Goal: Task Accomplishment & Management: Complete application form

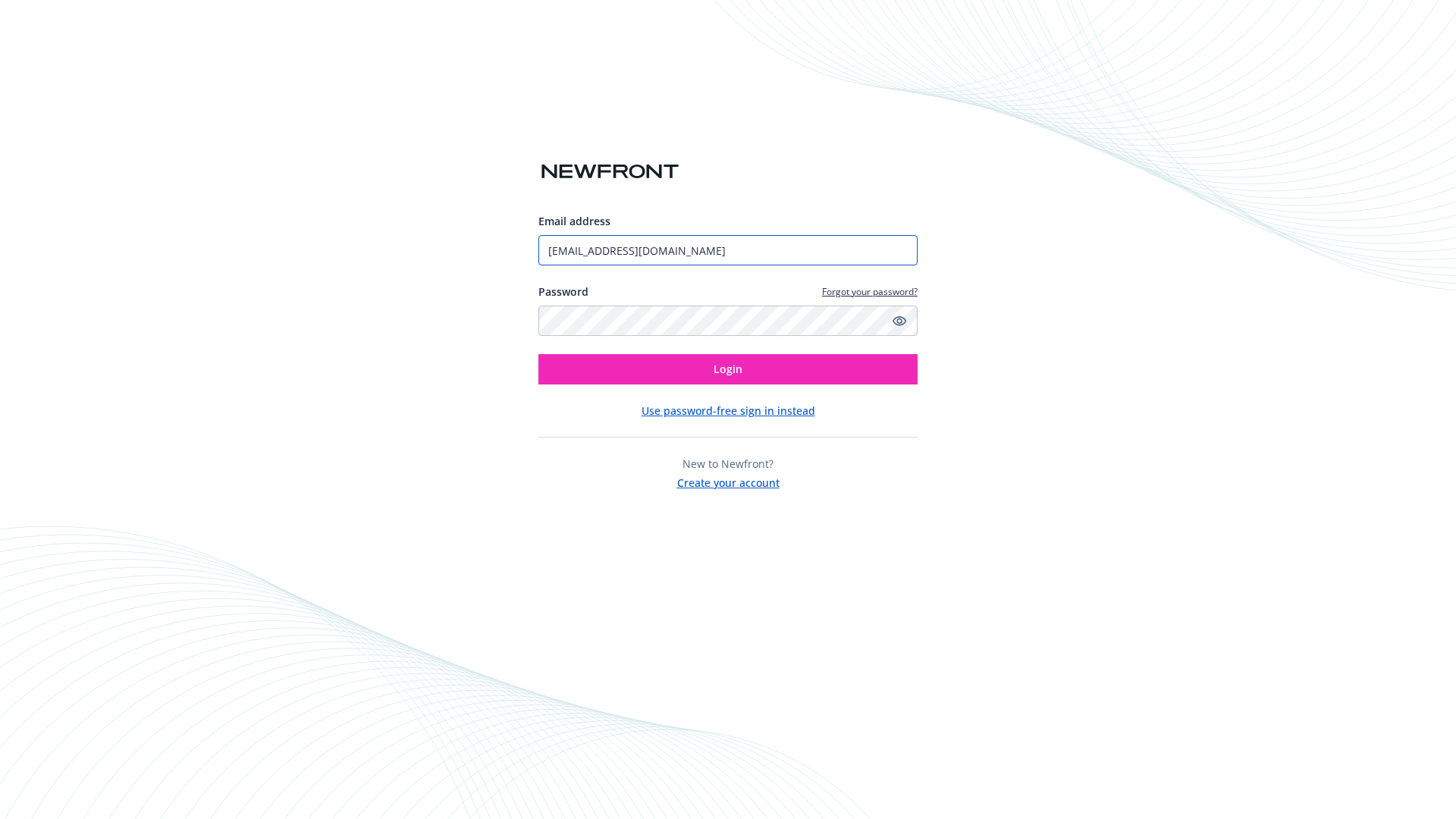
type input "[EMAIL_ADDRESS][DOMAIN_NAME]"
click at [728, 370] on span "Login" at bounding box center [728, 369] width 29 height 14
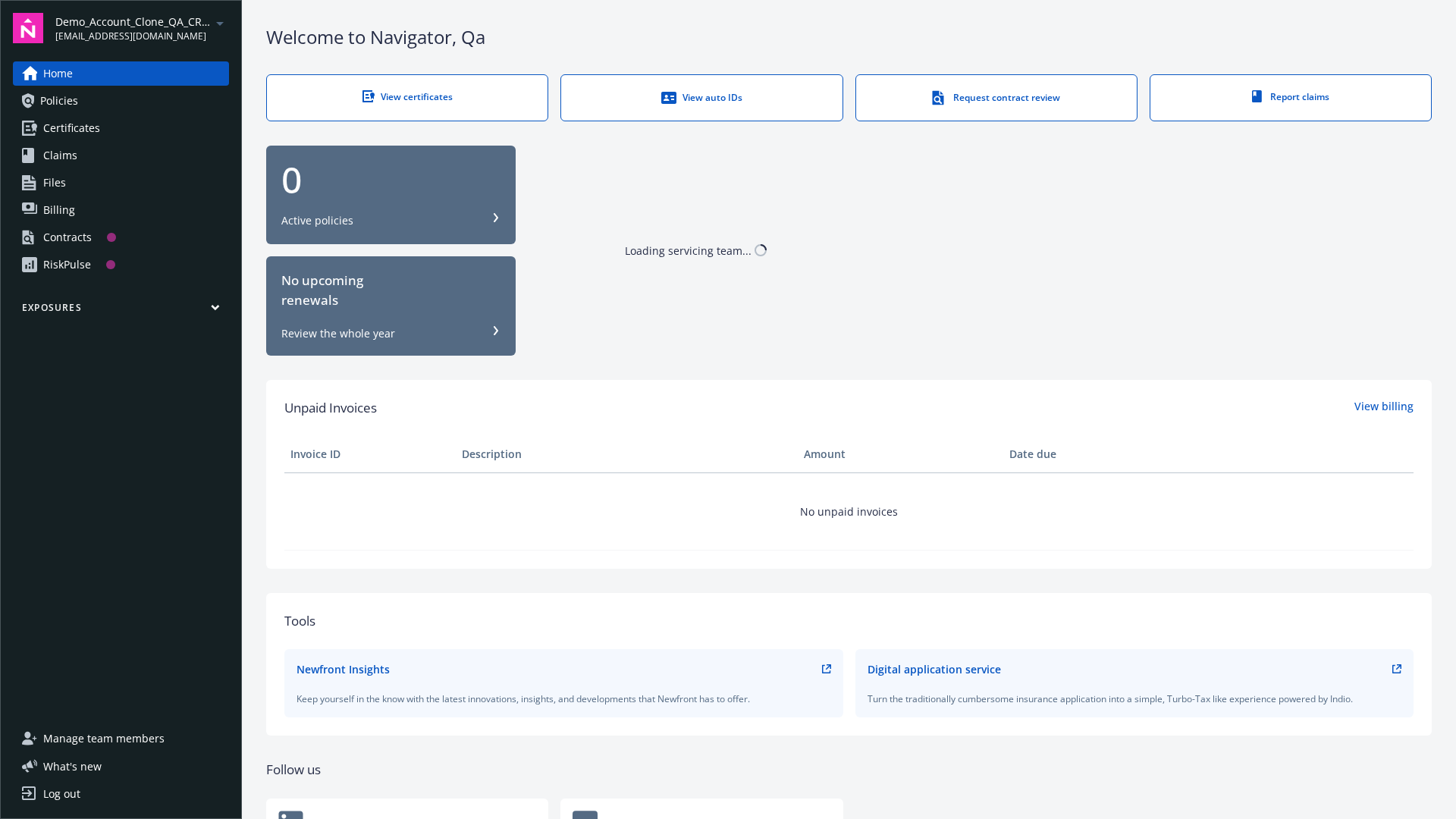
click at [142, 28] on span "Demo_Account_Clone_QA_CR_Tests_Prospect" at bounding box center [132, 21] width 155 height 16
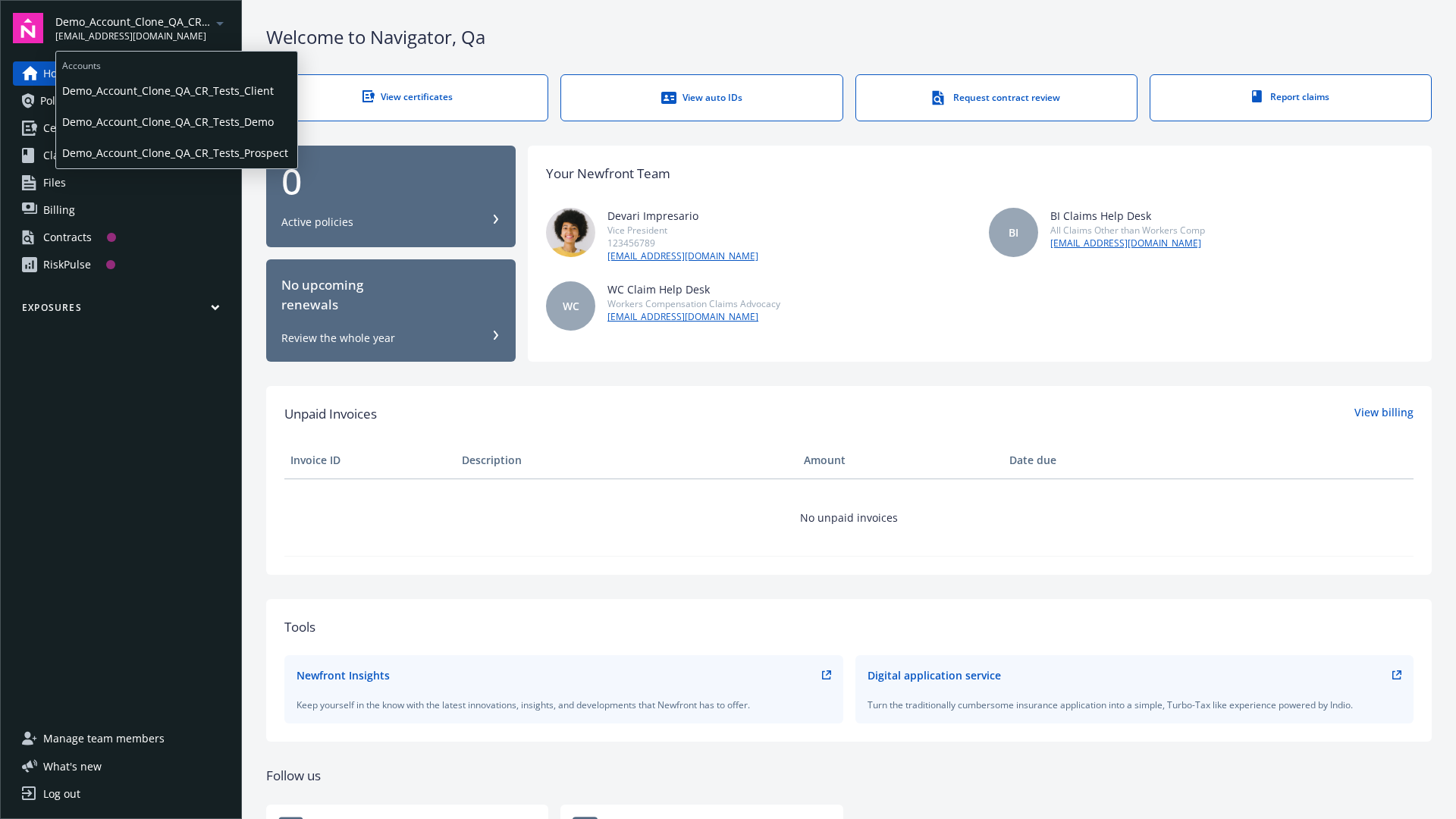
click at [175, 90] on span "Demo_Account_Clone_QA_CR_Tests_Client" at bounding box center [176, 91] width 229 height 31
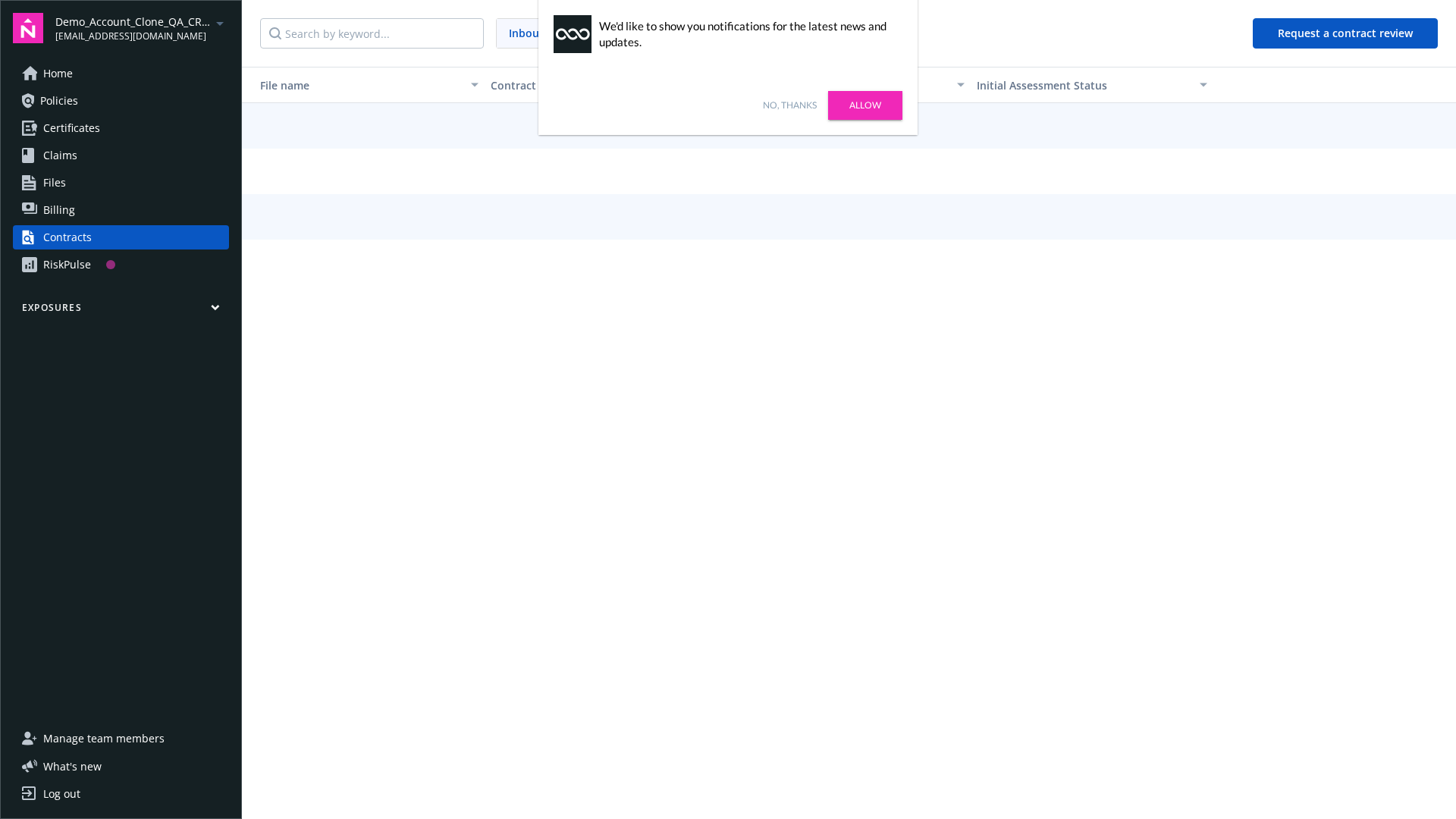
click at [789, 105] on link "No, thanks" at bounding box center [790, 105] width 54 height 14
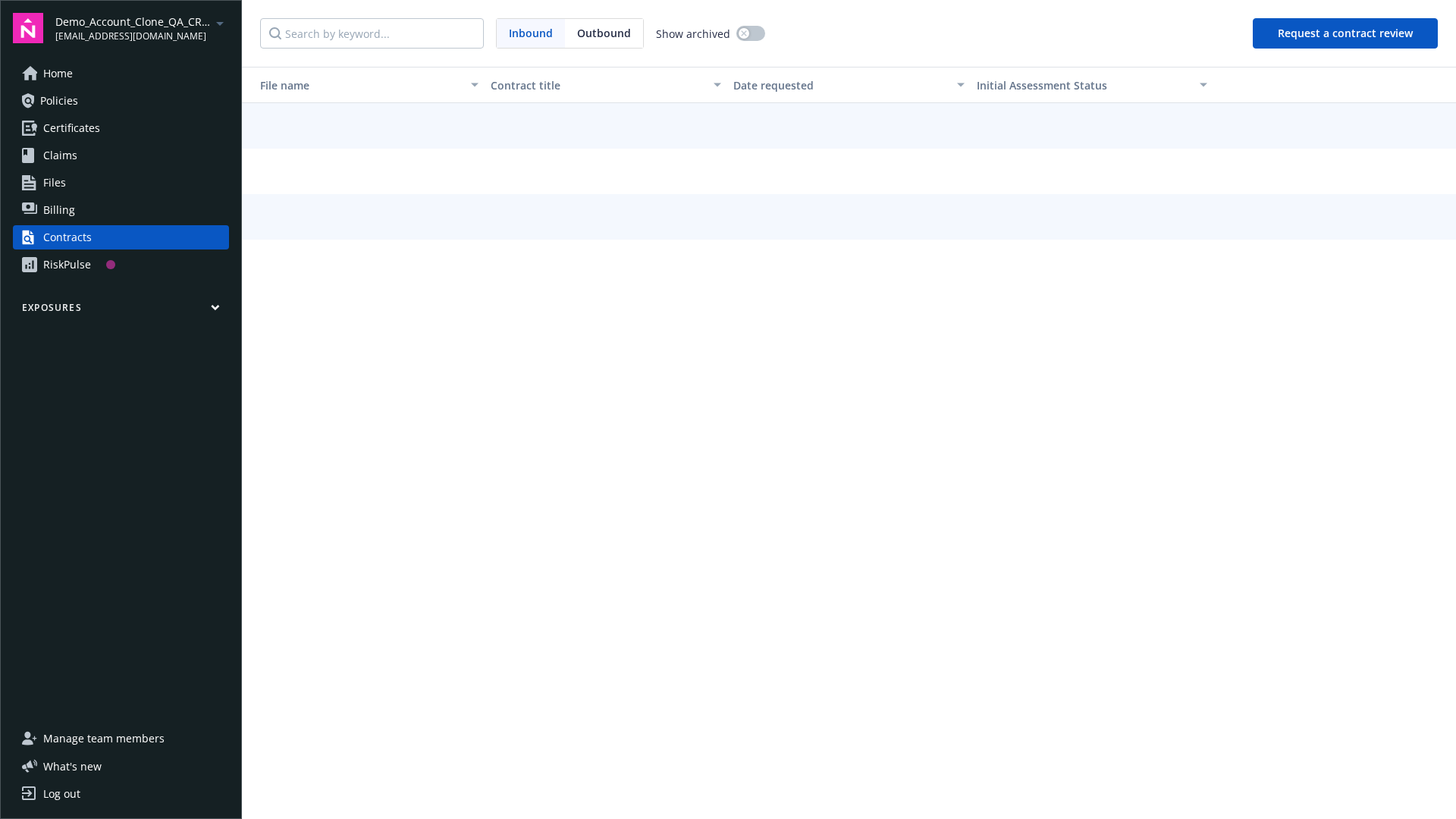
click at [1346, 33] on button "Request a contract review" at bounding box center [1345, 33] width 185 height 31
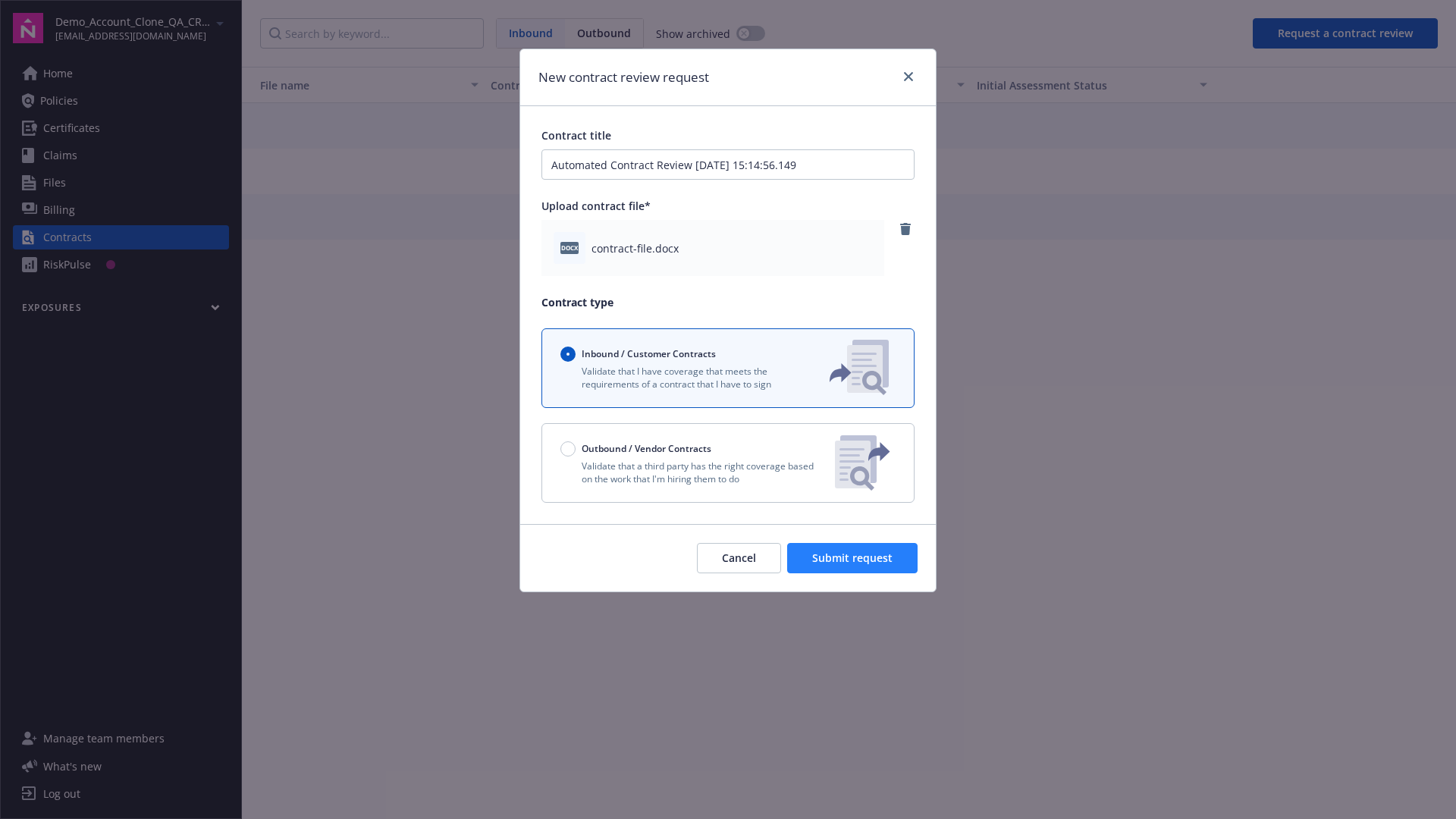
type input "Automated Contract Review [DATE] 15:14:56.149"
click at [853, 558] on span "Submit request" at bounding box center [852, 557] width 81 height 14
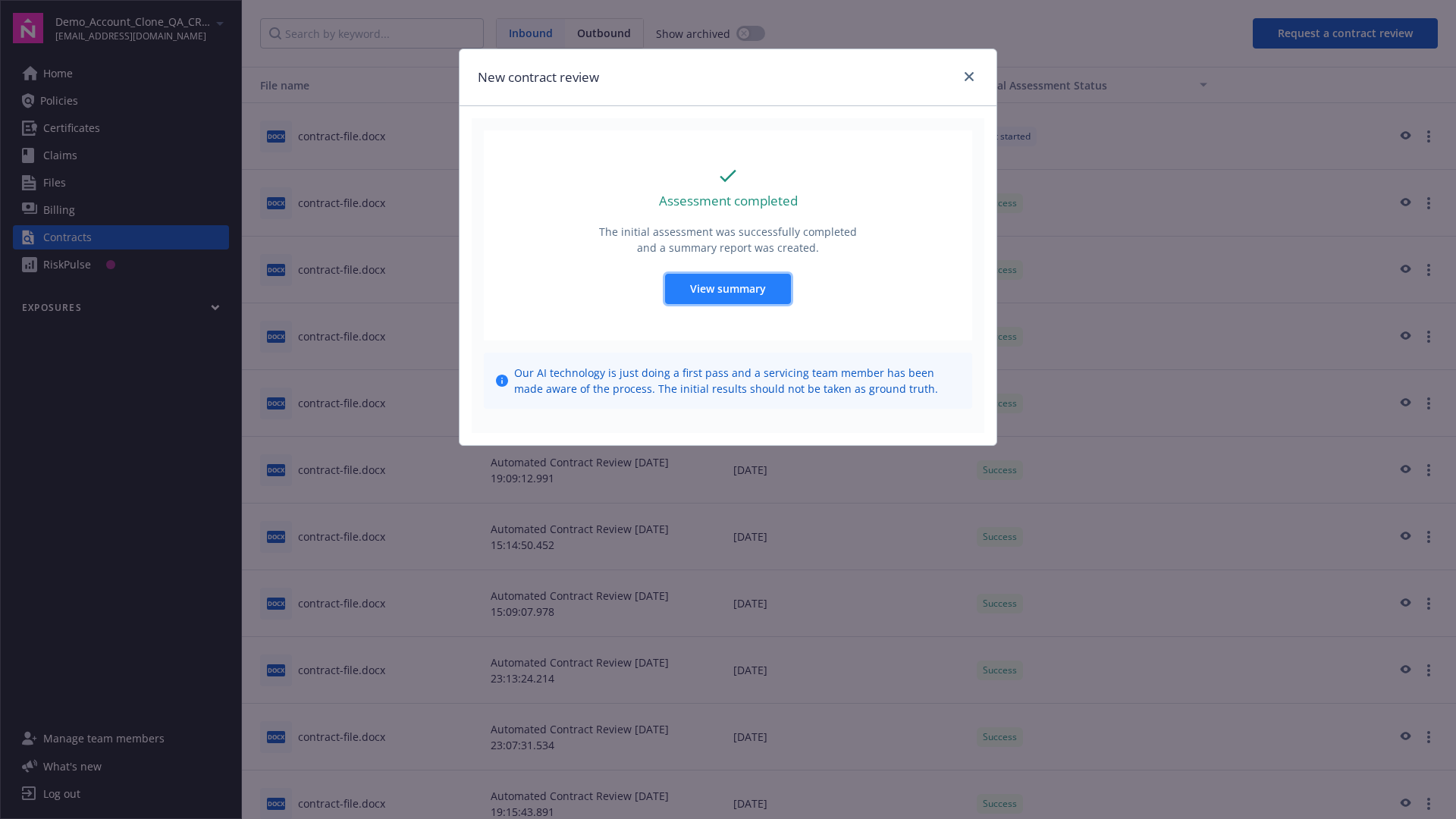
click at [727, 288] on span "View summary" at bounding box center [727, 288] width 75 height 14
